Goal: Information Seeking & Learning: Learn about a topic

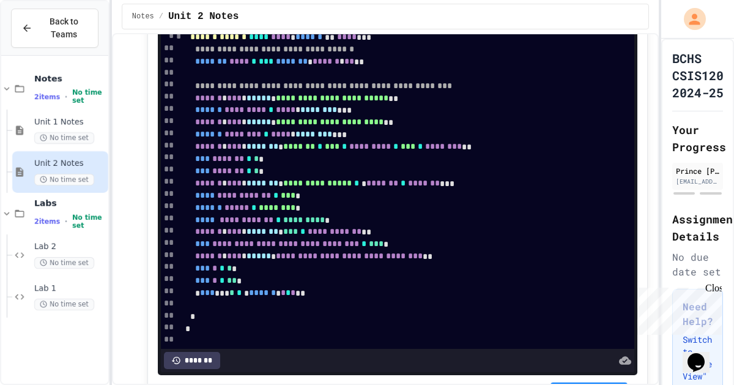
scroll to position [280, 0]
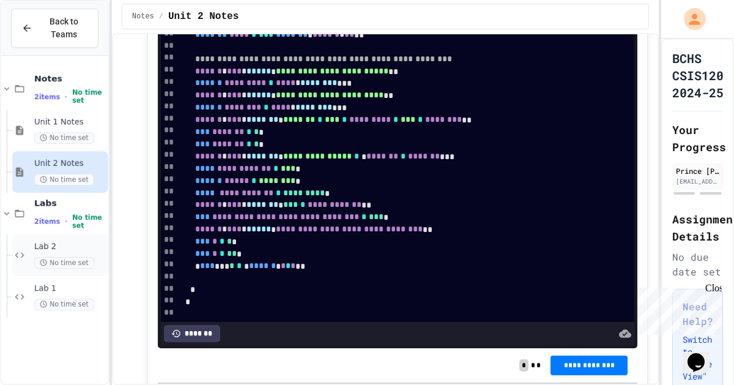
click at [75, 243] on span "Lab 2" at bounding box center [70, 247] width 72 height 10
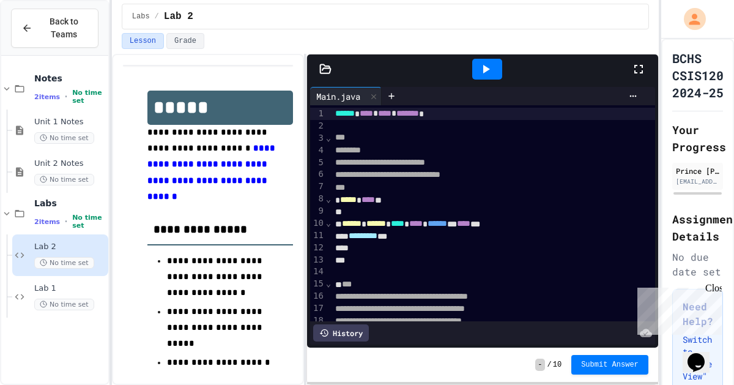
scroll to position [10, 0]
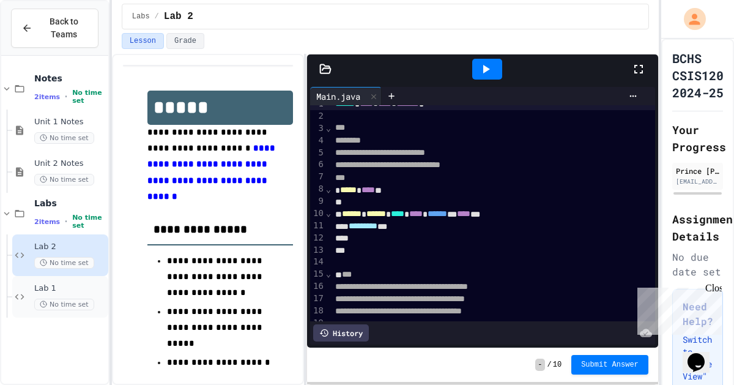
click at [76, 305] on span "No time set" at bounding box center [64, 304] width 60 height 12
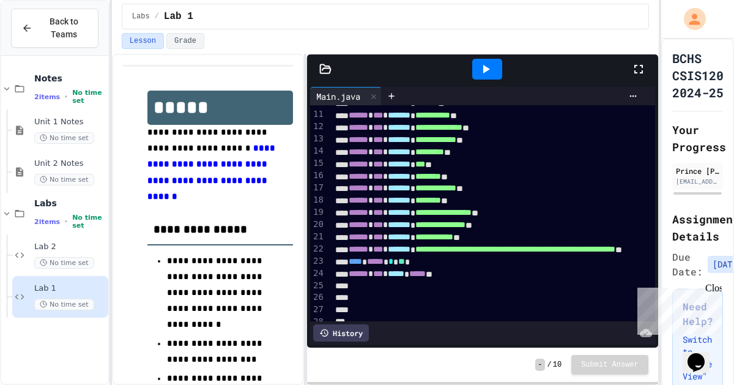
scroll to position [139, 0]
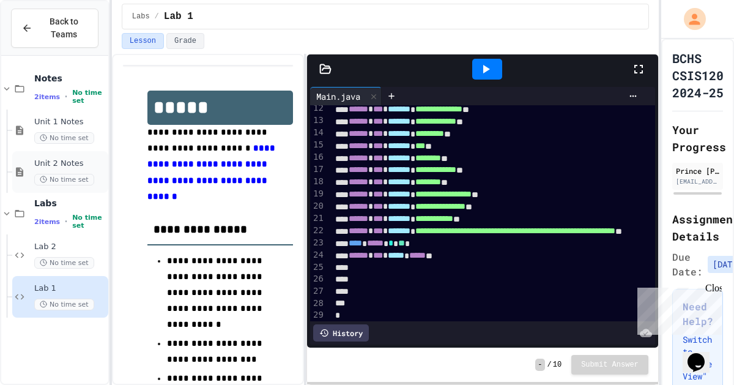
click at [53, 169] on div "Unit 2 Notes No time set" at bounding box center [70, 171] width 72 height 27
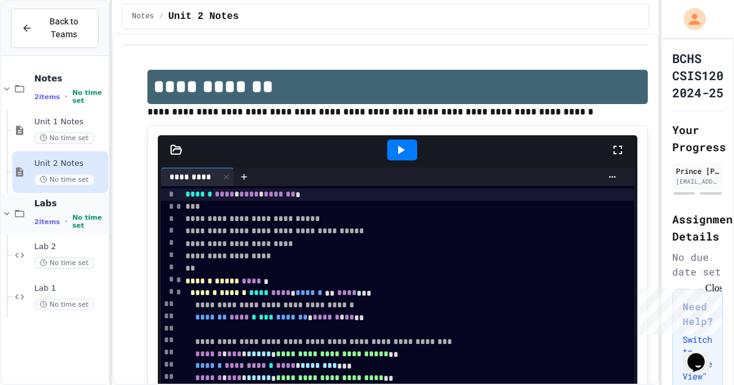
click at [29, 221] on div "Labs 2 items • No time set" at bounding box center [54, 214] width 107 height 42
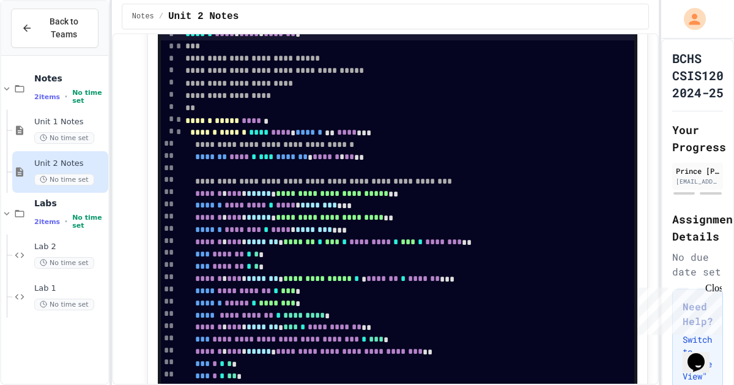
scroll to position [154, 0]
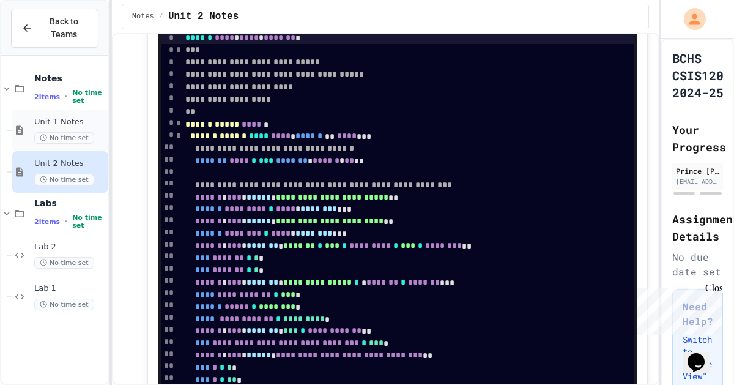
click at [83, 146] on div "Unit 1 Notes No time set" at bounding box center [60, 130] width 96 height 42
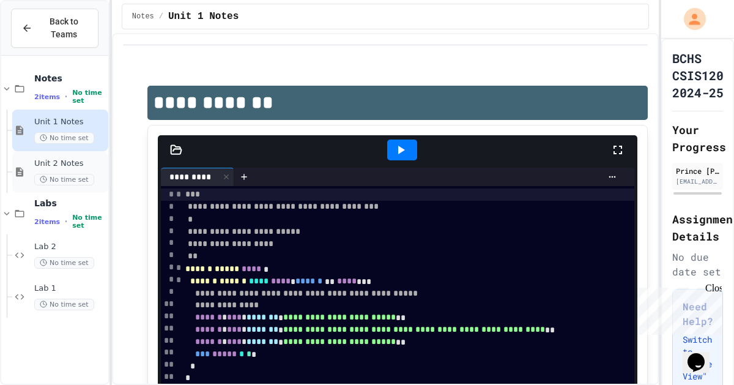
click at [86, 162] on span "Unit 2 Notes" at bounding box center [70, 163] width 72 height 10
